Goal: Task Accomplishment & Management: Manage account settings

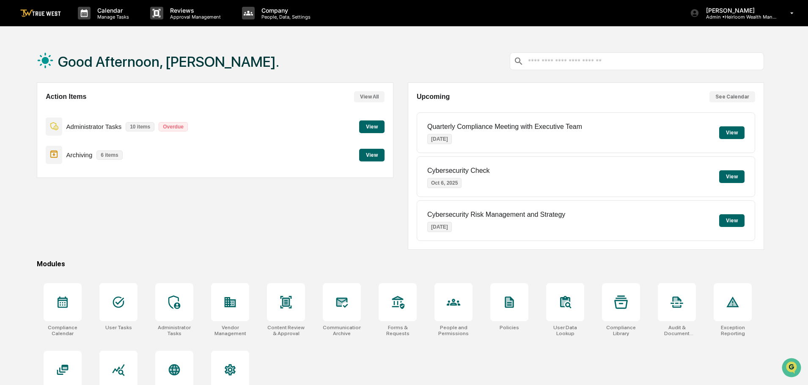
click at [375, 123] on button "View" at bounding box center [371, 127] width 25 height 13
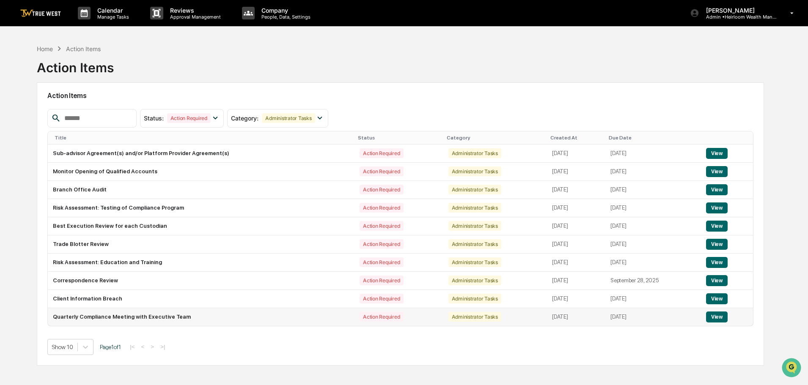
click at [716, 321] on button "View" at bounding box center [717, 317] width 22 height 11
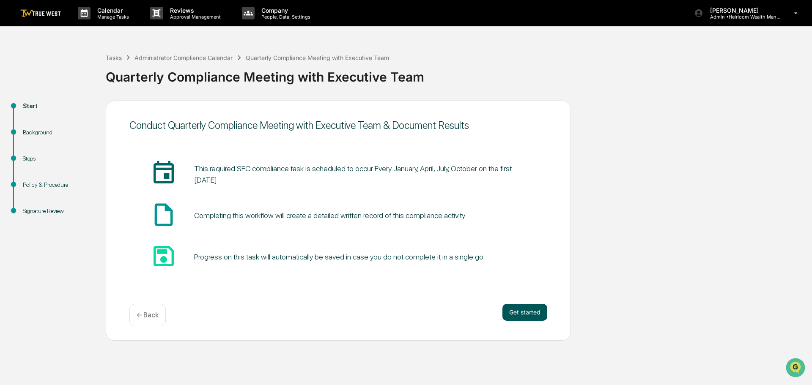
click at [520, 312] on button "Get started" at bounding box center [524, 312] width 45 height 17
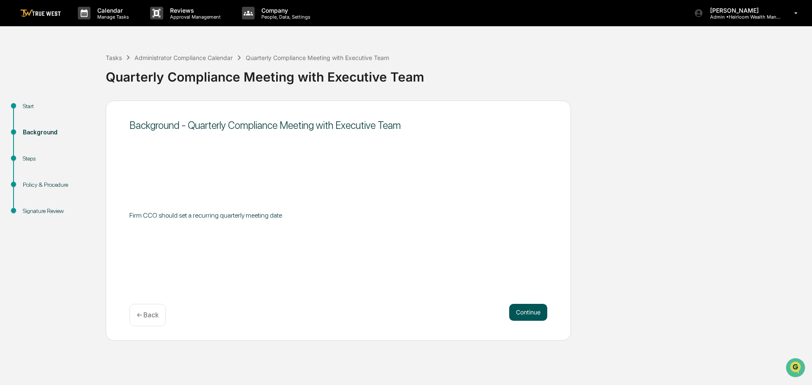
click at [528, 313] on button "Continue" at bounding box center [528, 312] width 38 height 17
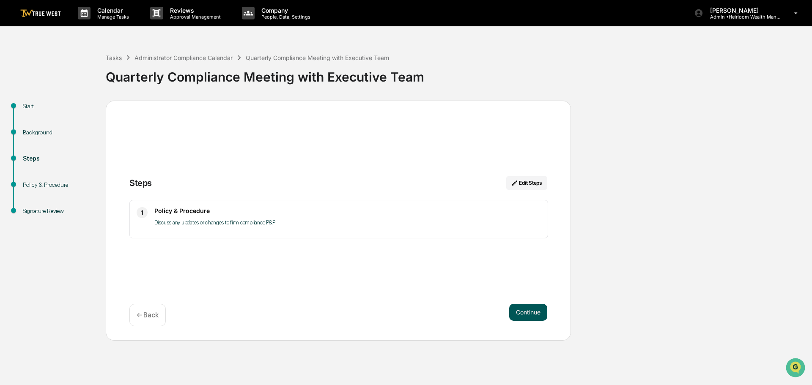
click at [528, 313] on button "Continue" at bounding box center [528, 312] width 38 height 17
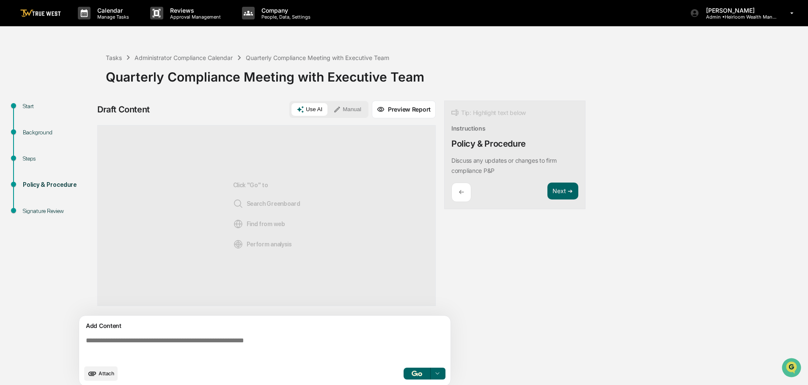
click at [351, 107] on button "Manual" at bounding box center [347, 109] width 38 height 13
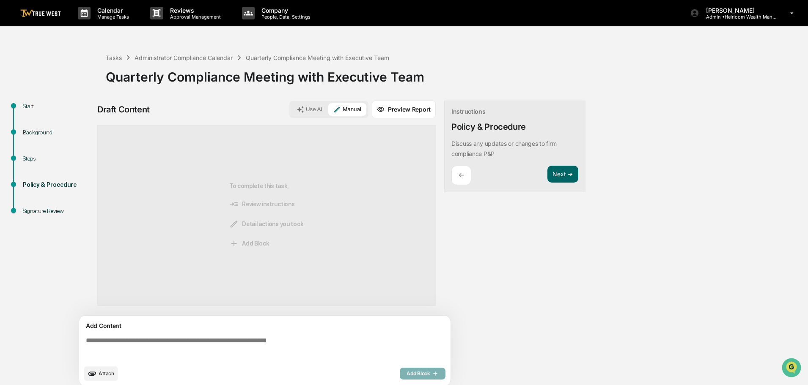
click at [142, 337] on textarea at bounding box center [266, 349] width 368 height 30
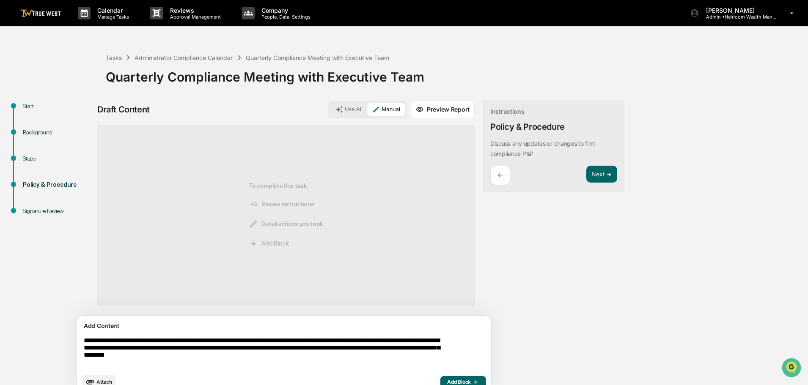
click at [177, 357] on textarea "**********" at bounding box center [264, 353] width 368 height 39
click at [159, 360] on textarea "**********" at bounding box center [264, 353] width 368 height 39
click at [316, 358] on textarea "**********" at bounding box center [264, 353] width 368 height 39
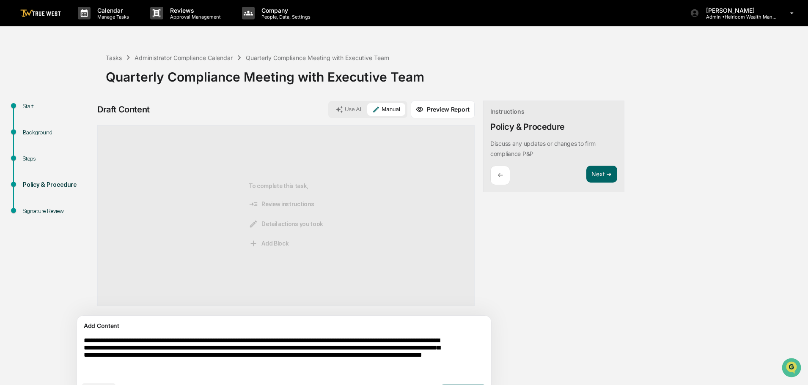
click at [259, 364] on textarea "**********" at bounding box center [264, 357] width 368 height 47
click at [391, 369] on textarea "**********" at bounding box center [264, 357] width 368 height 47
click at [418, 367] on textarea "**********" at bounding box center [264, 357] width 368 height 47
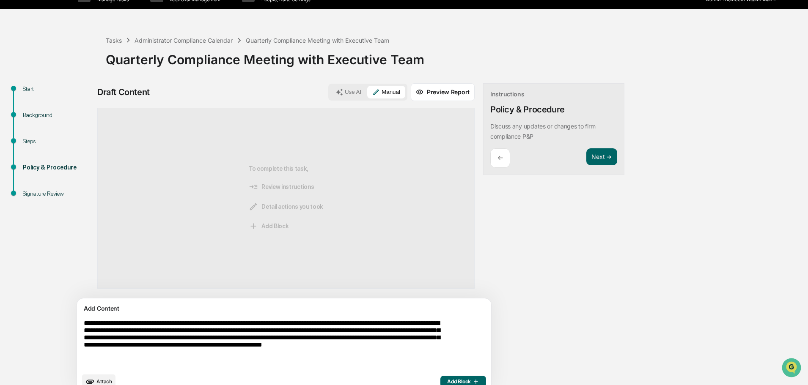
scroll to position [32, 0]
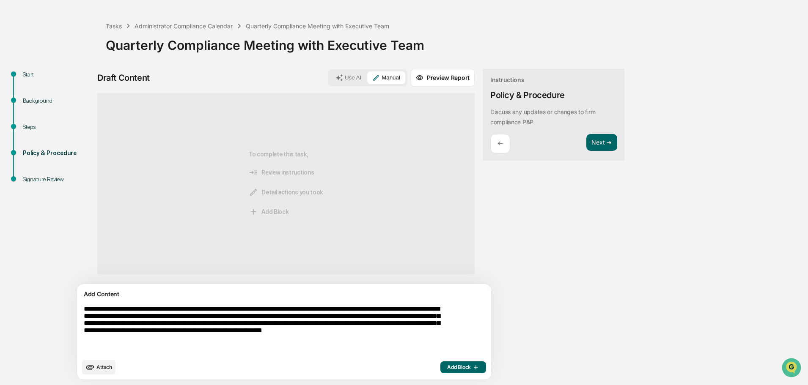
type textarea "**********"
click at [447, 371] on span "Add Block" at bounding box center [463, 367] width 32 height 7
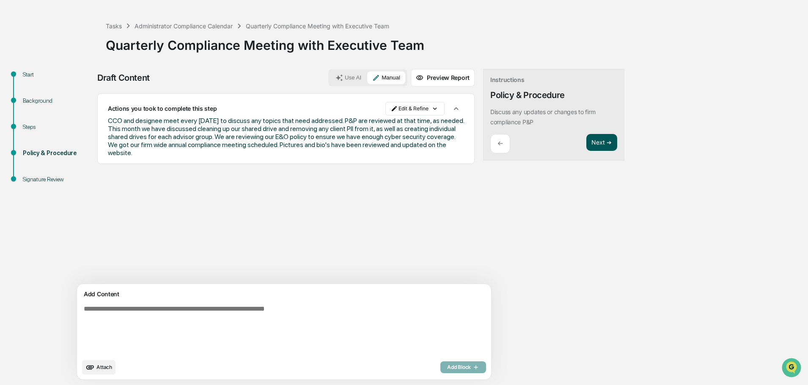
click at [586, 143] on button "Next ➔" at bounding box center [601, 142] width 31 height 17
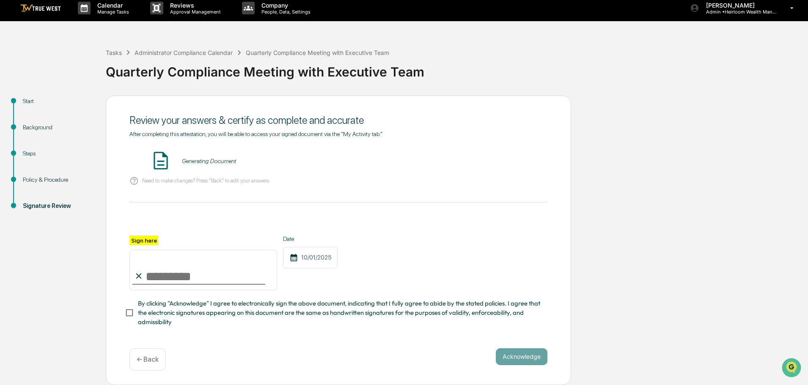
scroll to position [0, 0]
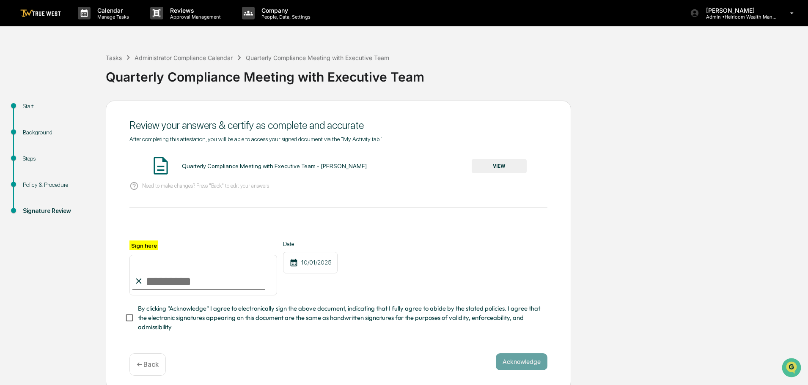
click at [506, 165] on button "VIEW" at bounding box center [499, 166] width 55 height 14
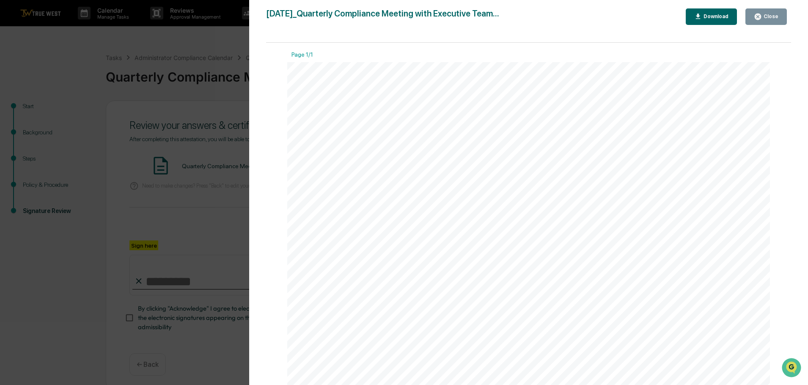
click at [766, 12] on button "Close" at bounding box center [765, 16] width 41 height 16
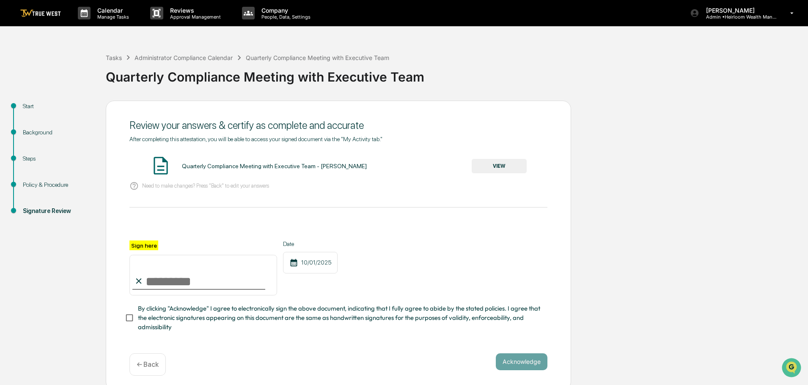
click at [220, 286] on input "Sign here" at bounding box center [203, 275] width 148 height 41
type input "**********"
click at [520, 362] on button "Acknowledge" at bounding box center [522, 362] width 52 height 17
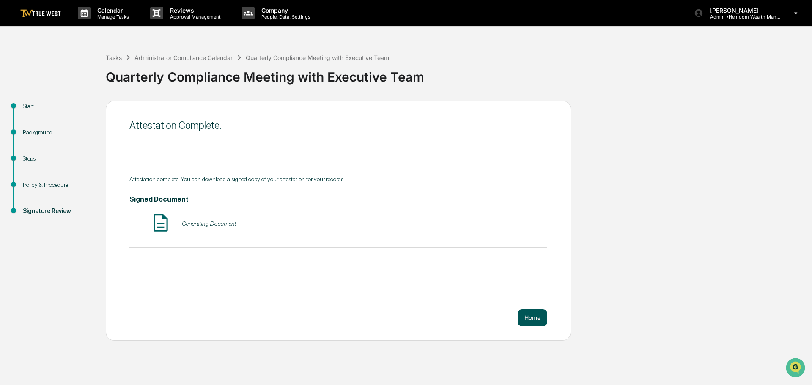
click at [532, 319] on button "Home" at bounding box center [533, 318] width 30 height 17
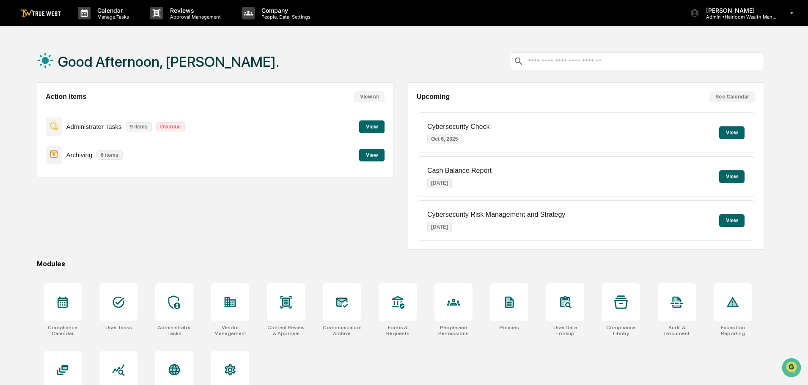
click at [367, 128] on button "View" at bounding box center [371, 127] width 25 height 13
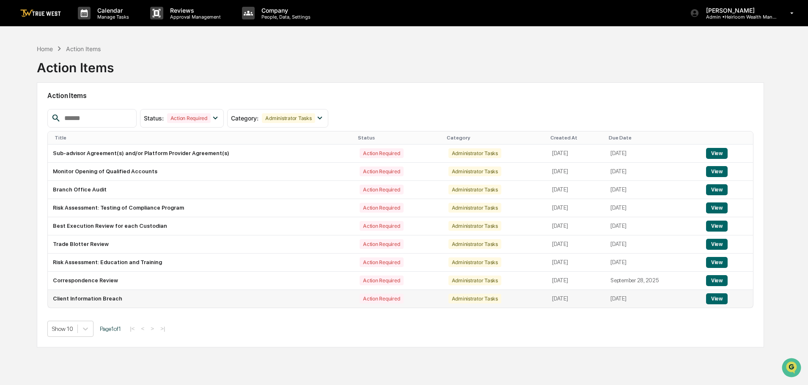
click at [720, 298] on button "View" at bounding box center [717, 299] width 22 height 11
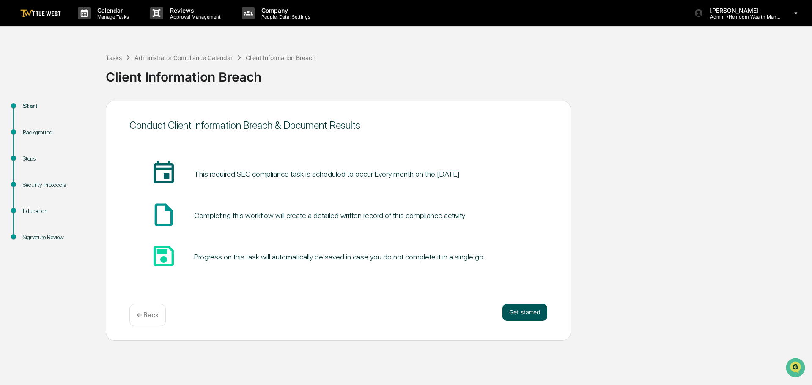
click at [522, 310] on button "Get started" at bounding box center [524, 312] width 45 height 17
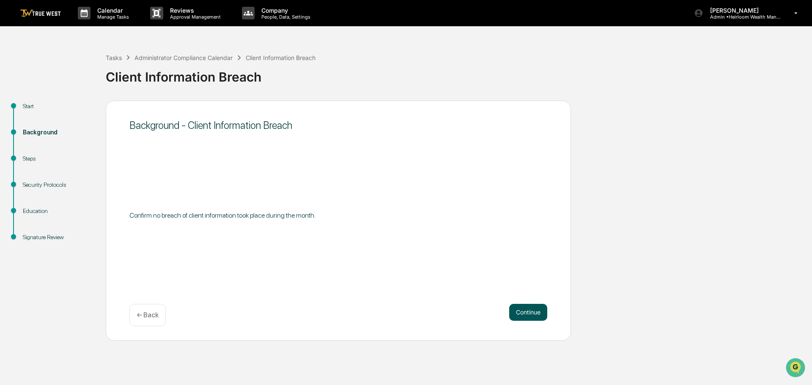
click at [519, 315] on button "Continue" at bounding box center [528, 312] width 38 height 17
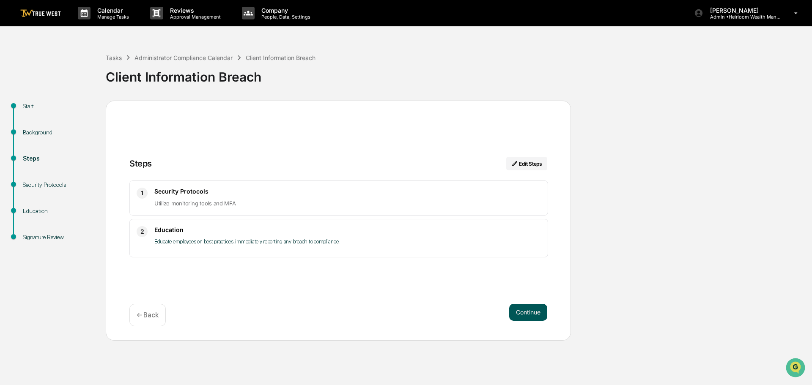
click at [519, 314] on button "Continue" at bounding box center [528, 312] width 38 height 17
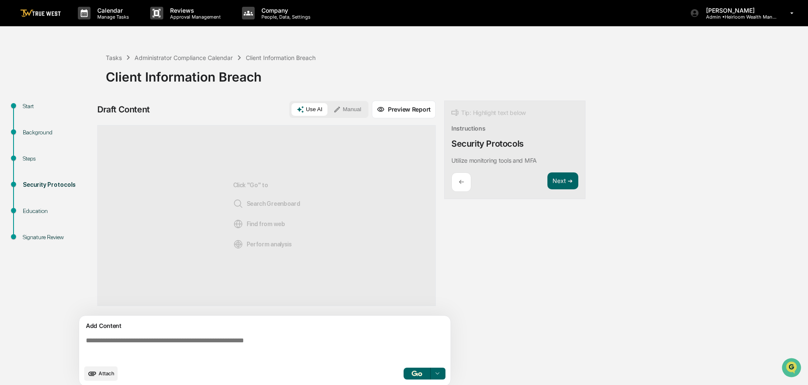
click at [350, 105] on button "Manual" at bounding box center [347, 109] width 38 height 13
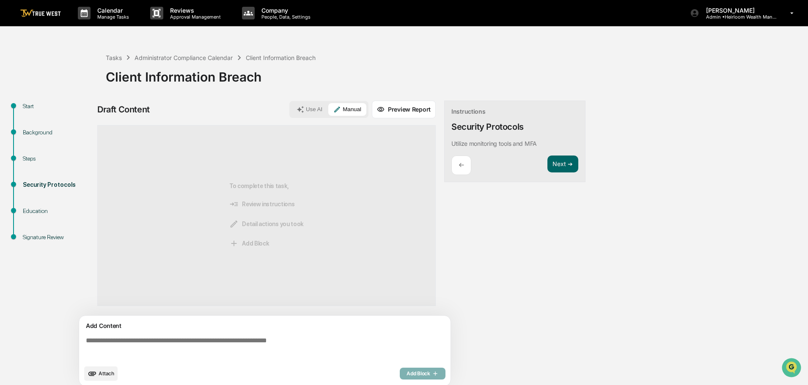
click at [176, 343] on textarea at bounding box center [266, 349] width 368 height 30
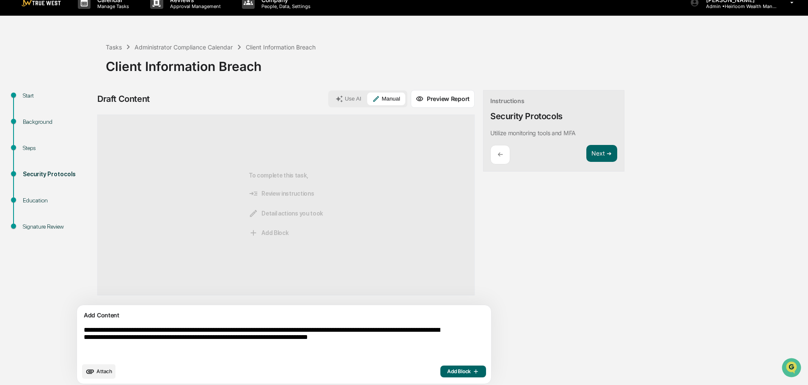
scroll to position [15, 0]
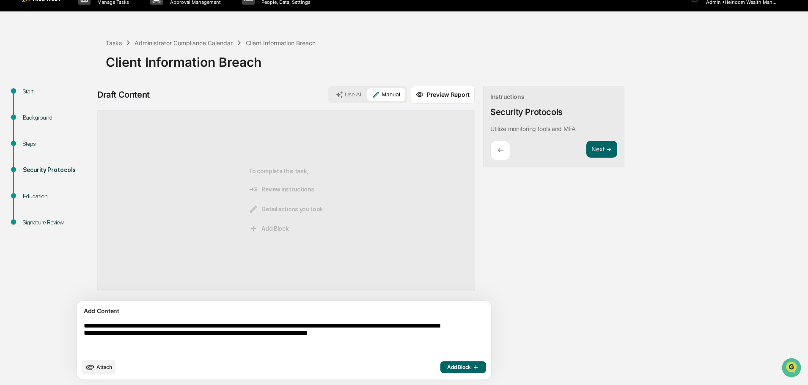
type textarea "**********"
click at [440, 363] on button "Add Block" at bounding box center [463, 368] width 46 height 12
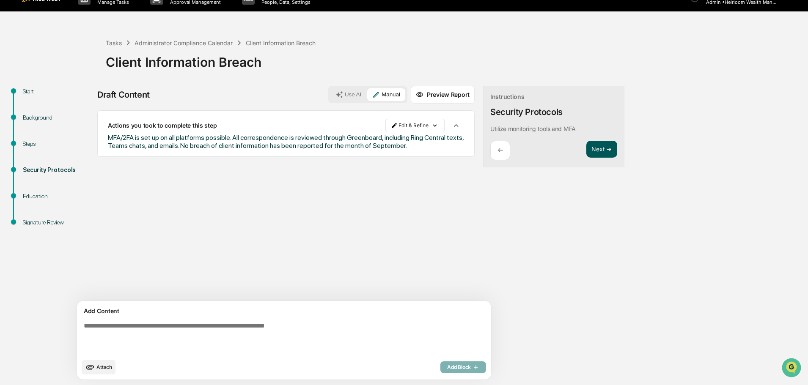
click at [586, 151] on button "Next ➔" at bounding box center [601, 149] width 31 height 17
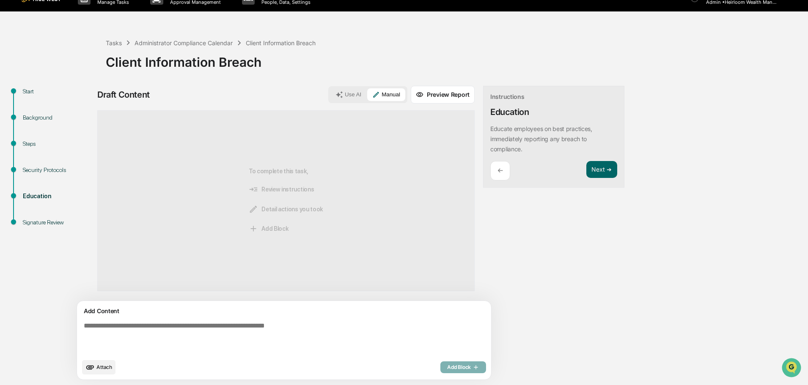
click at [121, 324] on textarea at bounding box center [264, 338] width 368 height 39
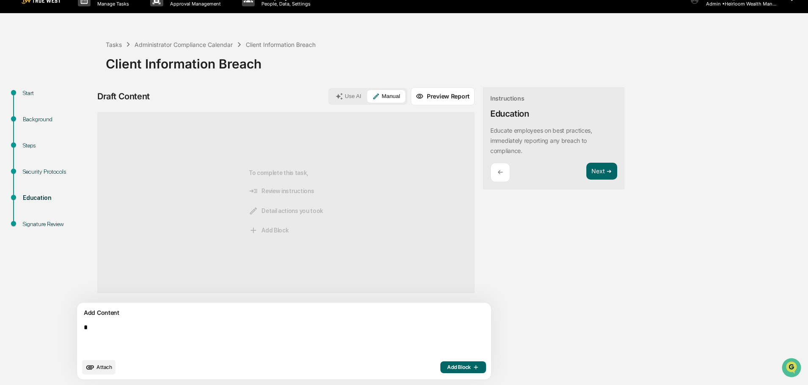
scroll to position [13, 0]
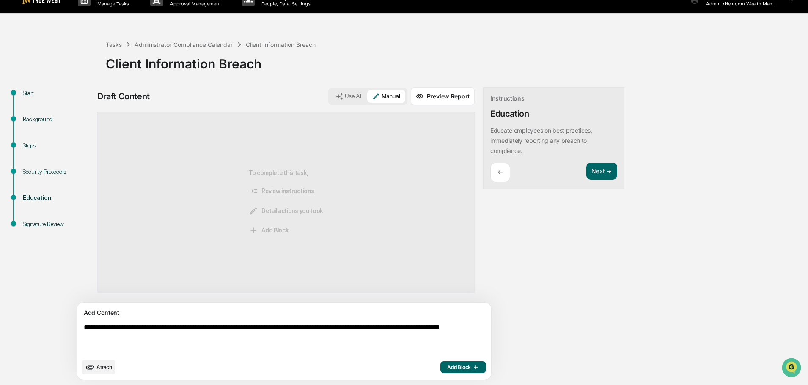
click at [229, 331] on textarea "**********" at bounding box center [264, 339] width 368 height 37
type textarea "**********"
click at [447, 369] on span "Add Block" at bounding box center [463, 367] width 32 height 7
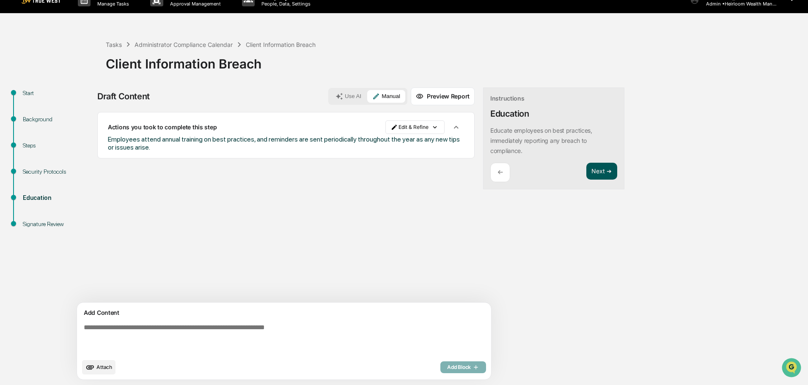
click at [586, 168] on button "Next ➔" at bounding box center [601, 171] width 31 height 17
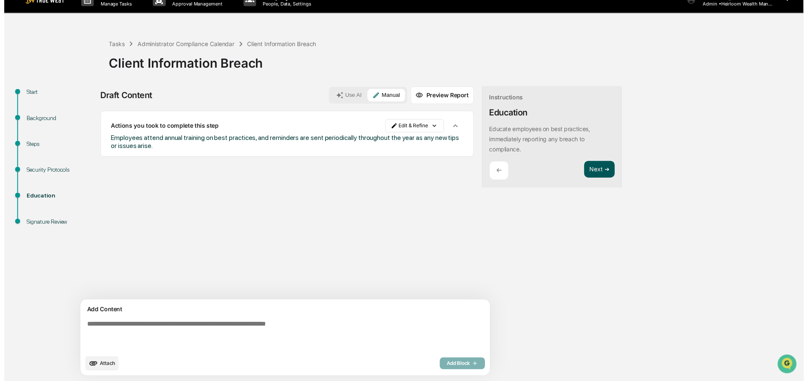
scroll to position [8, 0]
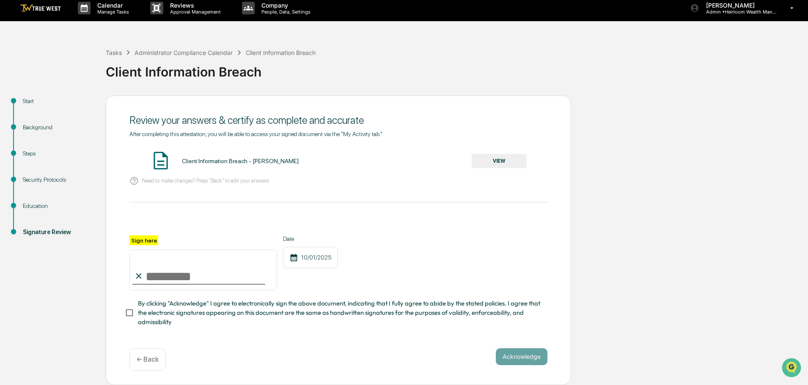
click at [505, 161] on button "VIEW" at bounding box center [499, 161] width 55 height 14
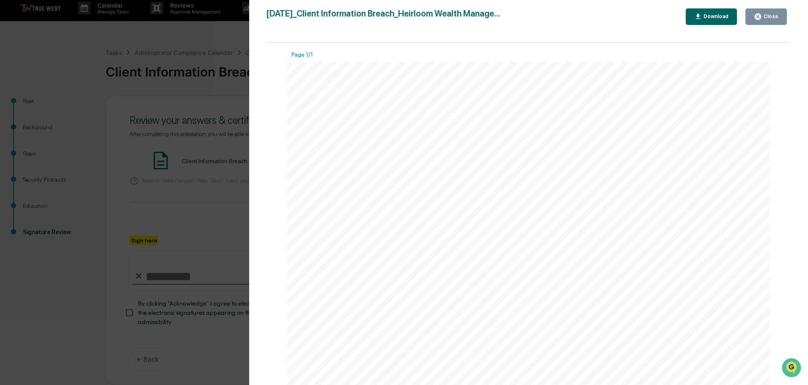
click at [768, 19] on div "Close" at bounding box center [766, 17] width 25 height 8
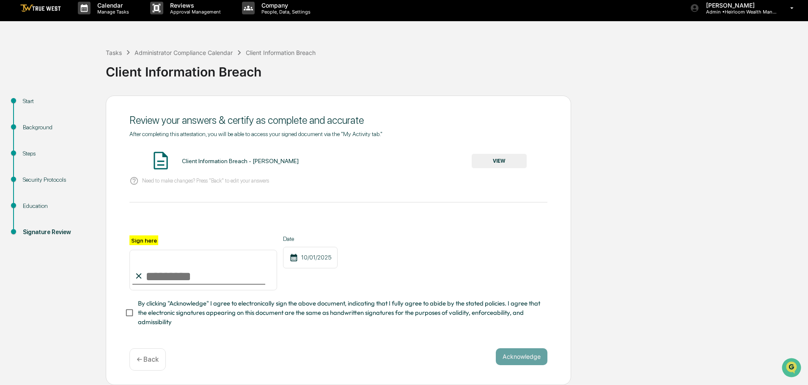
click at [178, 273] on input "Sign here" at bounding box center [203, 270] width 148 height 41
type input "**********"
click at [510, 355] on button "Acknowledge" at bounding box center [522, 357] width 52 height 17
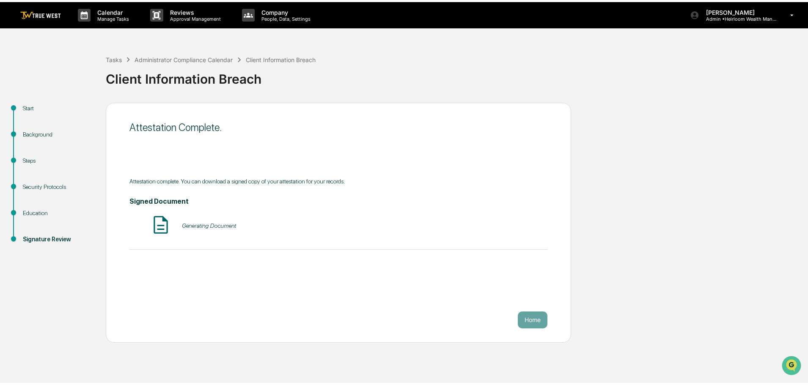
scroll to position [0, 0]
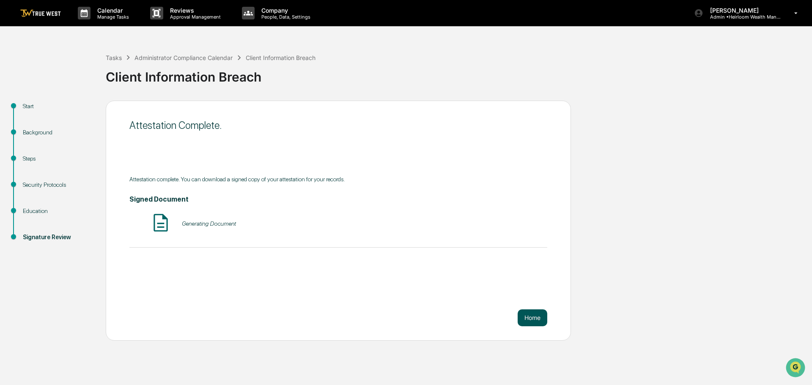
click at [532, 316] on button "Home" at bounding box center [533, 318] width 30 height 17
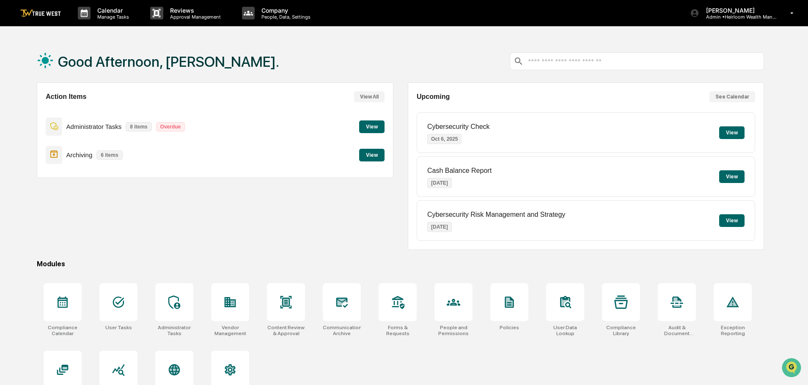
click at [369, 124] on button "View" at bounding box center [371, 127] width 25 height 13
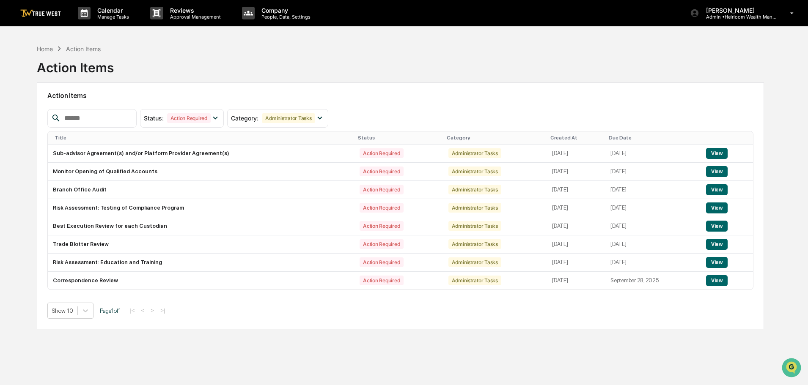
click at [55, 12] on img at bounding box center [40, 13] width 41 height 8
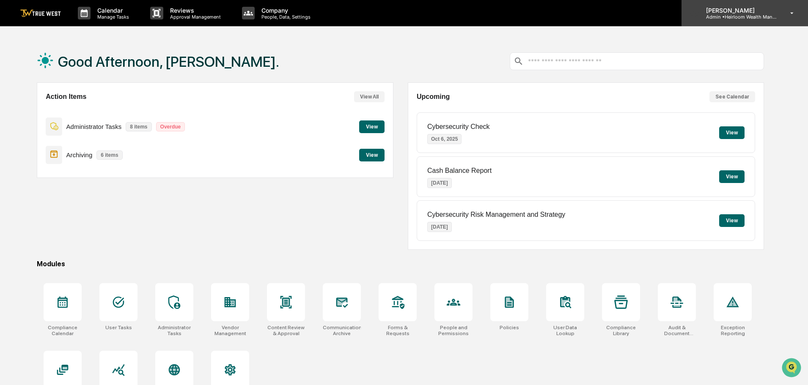
click at [744, 15] on p "Admin • Heirloom Wealth Management" at bounding box center [738, 17] width 79 height 6
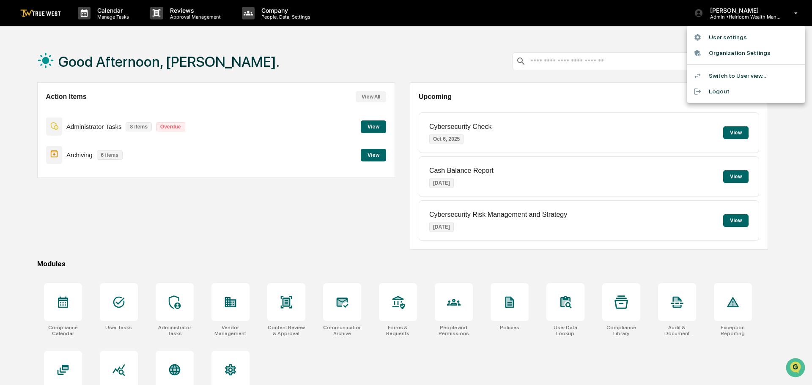
click at [728, 74] on li "Switch to User view..." at bounding box center [746, 76] width 118 height 16
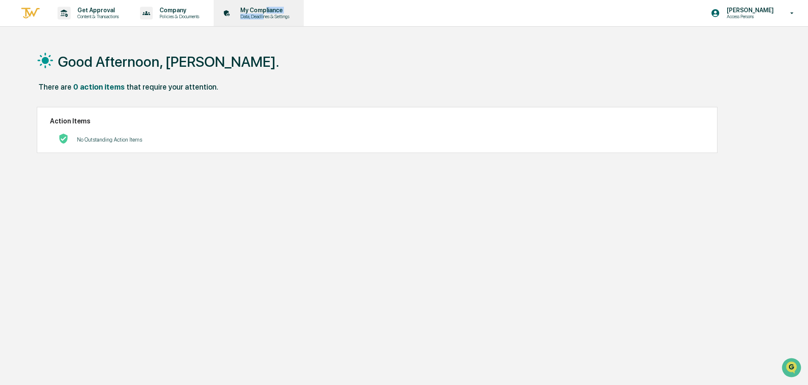
click at [270, 13] on div "My Compliance Data, Deadlines & Settings" at bounding box center [263, 13] width 60 height 13
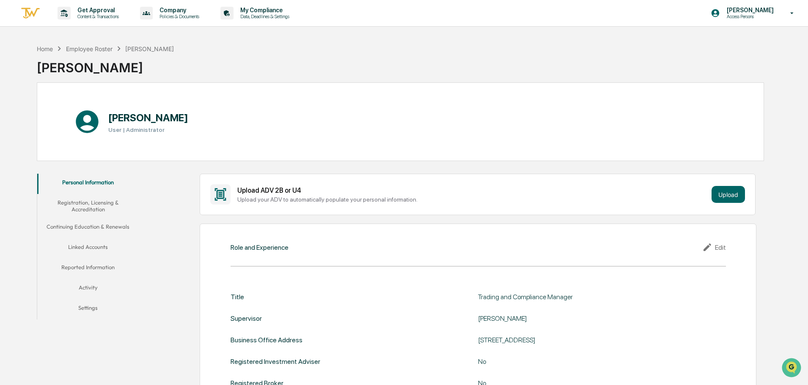
click at [102, 247] on button "Linked Accounts" at bounding box center [88, 249] width 102 height 20
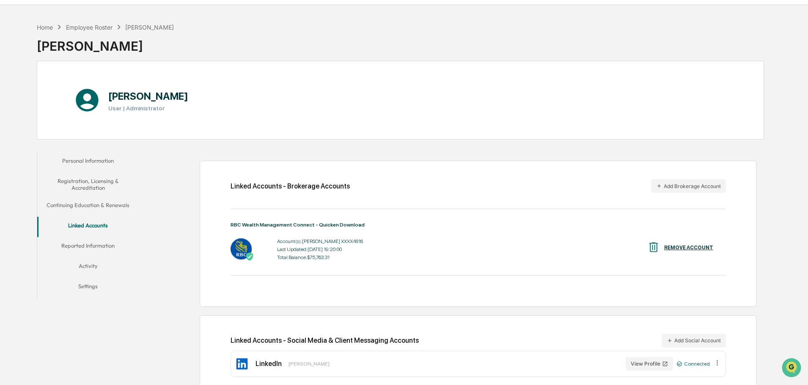
scroll to position [40, 0]
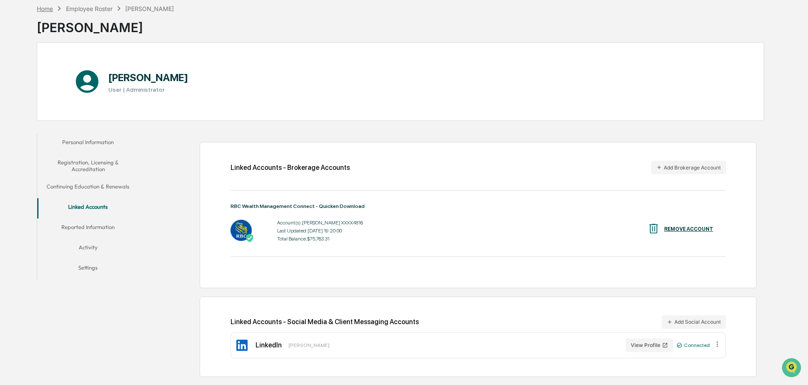
click at [46, 6] on div "Home" at bounding box center [45, 8] width 16 height 7
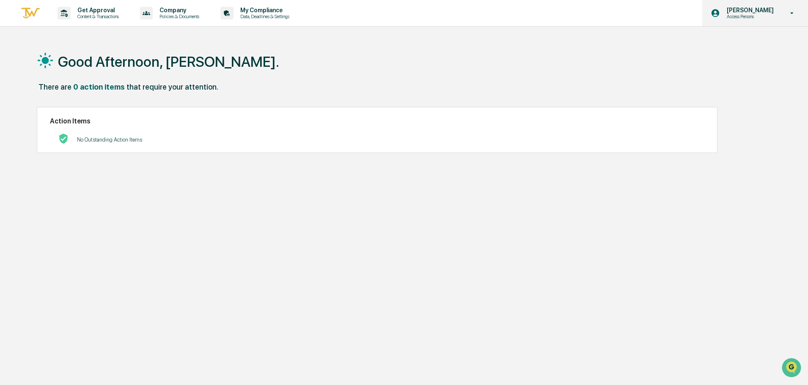
click at [765, 11] on p "[PERSON_NAME]" at bounding box center [749, 10] width 58 height 7
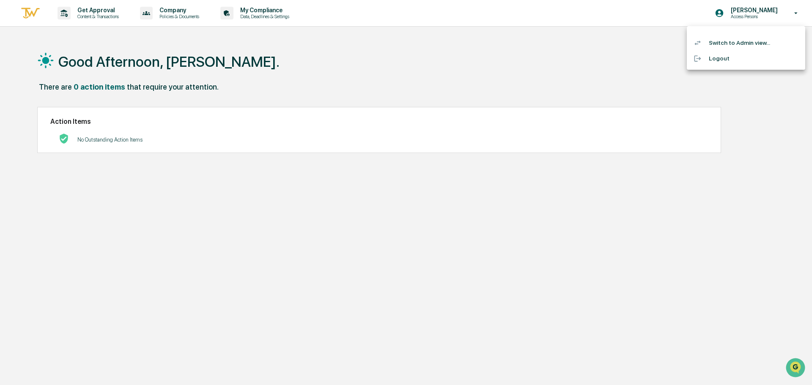
click at [735, 42] on li "Switch to Admin view..." at bounding box center [746, 43] width 118 height 16
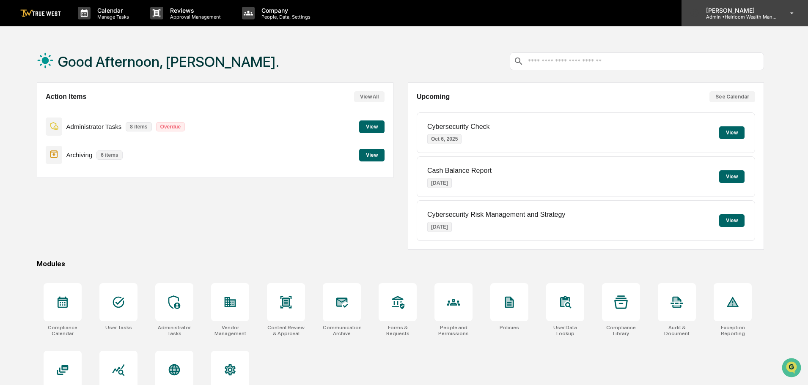
click at [791, 11] on icon at bounding box center [792, 13] width 15 height 8
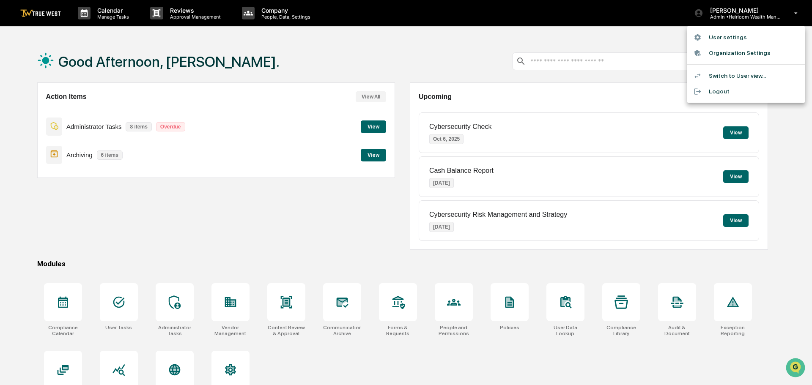
click at [733, 39] on li "User settings" at bounding box center [746, 38] width 118 height 16
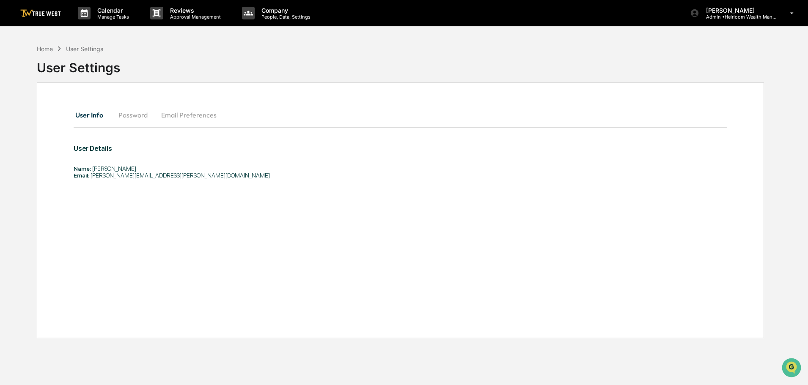
click at [134, 113] on button "Password" at bounding box center [133, 115] width 43 height 20
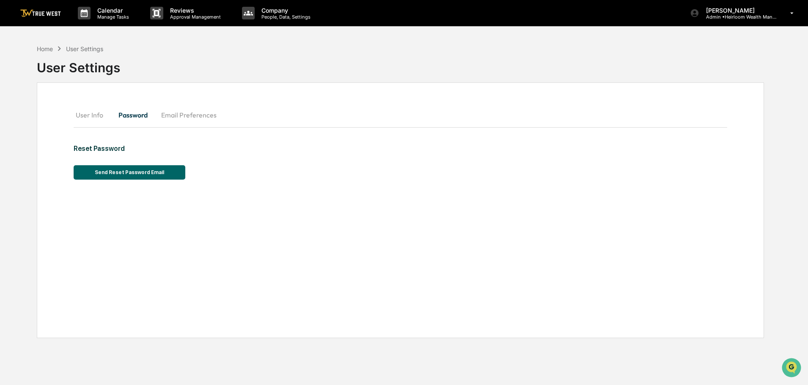
click at [190, 117] on button "Email Preferences" at bounding box center [188, 115] width 69 height 20
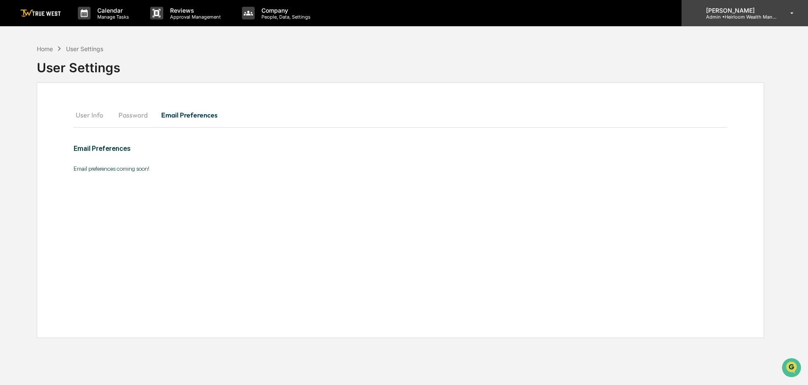
click at [785, 11] on icon at bounding box center [792, 13] width 15 height 8
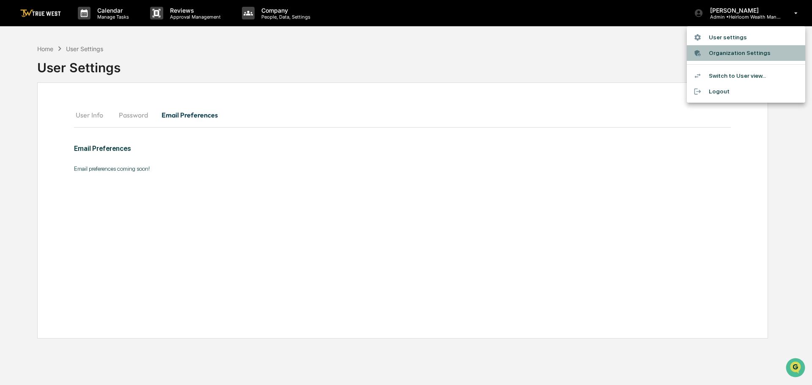
click at [733, 54] on li "Organization Settings" at bounding box center [746, 53] width 118 height 16
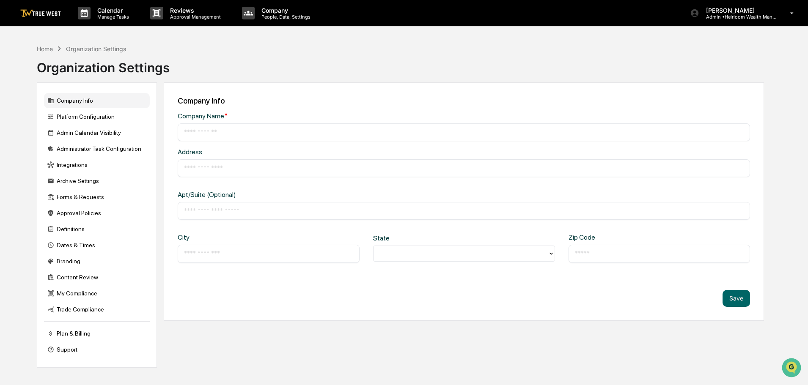
type input "**********"
type input "*****"
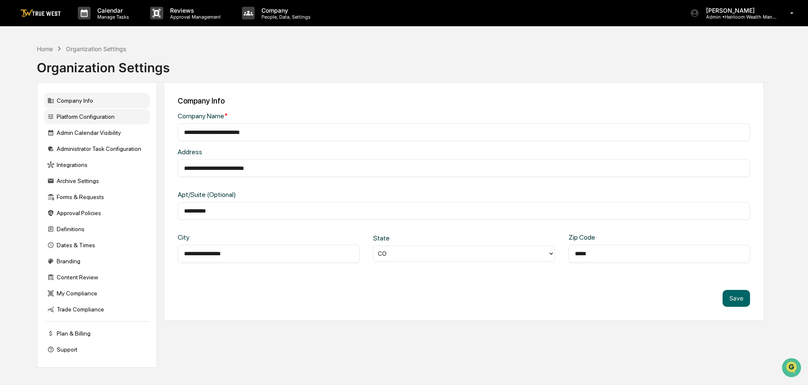
click at [99, 112] on div "Platform Configuration" at bounding box center [97, 116] width 106 height 15
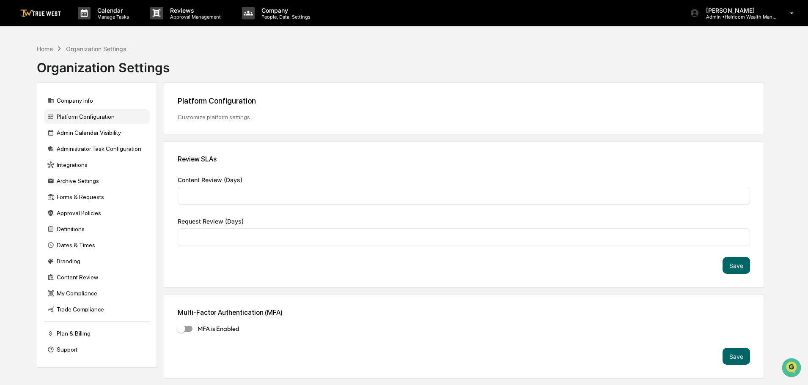
type input "*"
click at [752, 3] on div "[PERSON_NAME] Admin • Heirloom Wealth Management" at bounding box center [744, 13] width 126 height 26
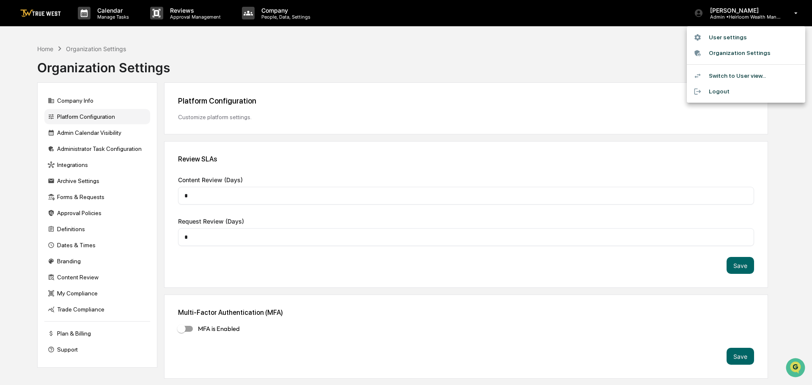
click at [729, 76] on li "Switch to User view..." at bounding box center [746, 76] width 118 height 16
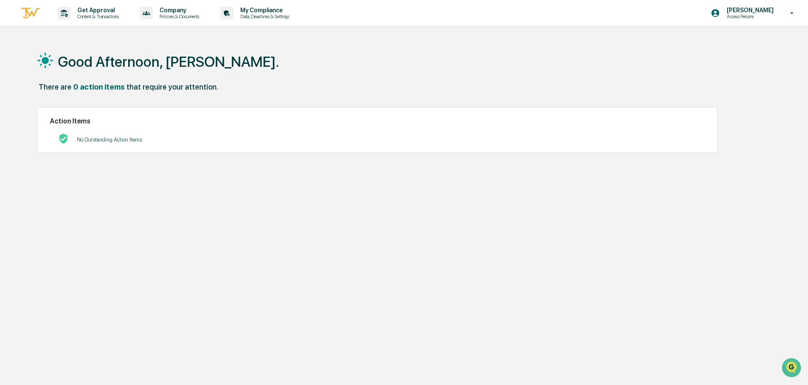
click at [749, 19] on p "Access Persons" at bounding box center [749, 17] width 58 height 6
click at [632, 77] on div at bounding box center [406, 192] width 812 height 385
click at [747, 11] on p "[PERSON_NAME]" at bounding box center [749, 10] width 58 height 7
click at [727, 44] on li "Switch to Admin view..." at bounding box center [746, 43] width 118 height 16
